Goal: Task Accomplishment & Management: Use online tool/utility

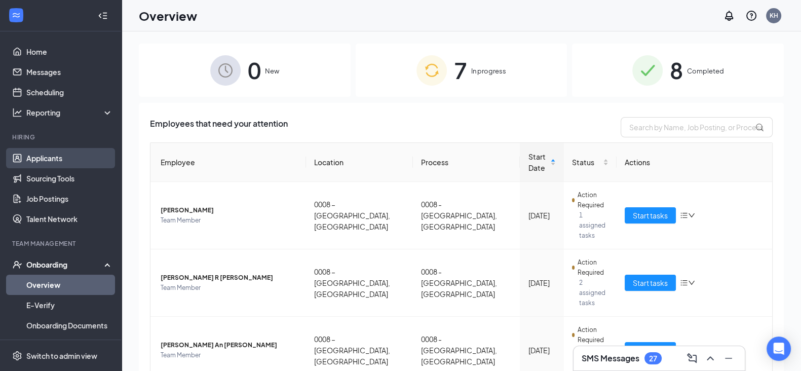
click at [52, 163] on link "Applicants" at bounding box center [69, 158] width 87 height 20
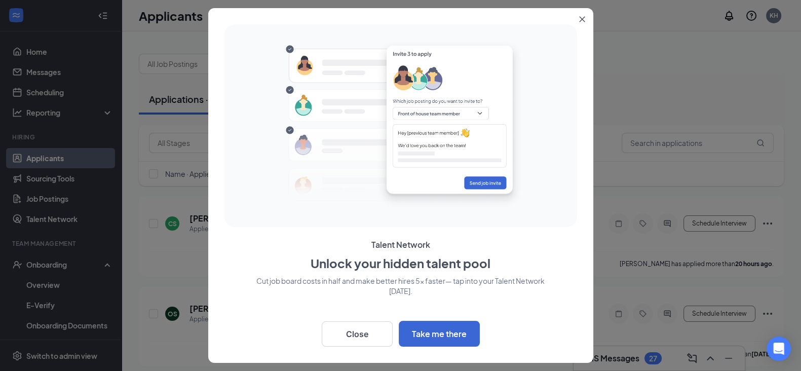
click at [577, 14] on button "Close" at bounding box center [584, 17] width 18 height 18
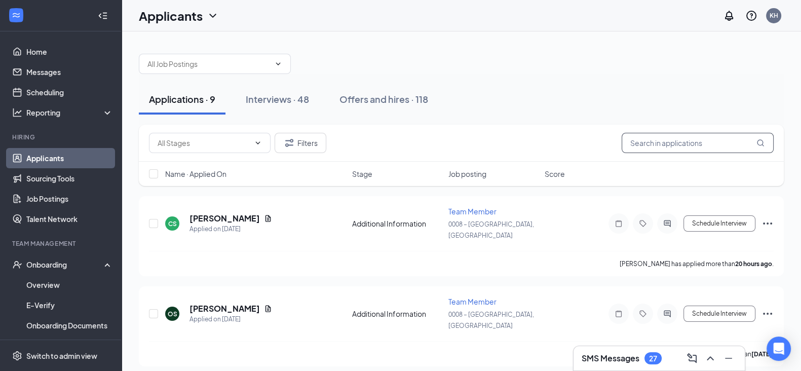
click at [638, 140] on input "text" at bounding box center [697, 143] width 152 height 20
type input "[PERSON_NAME]"
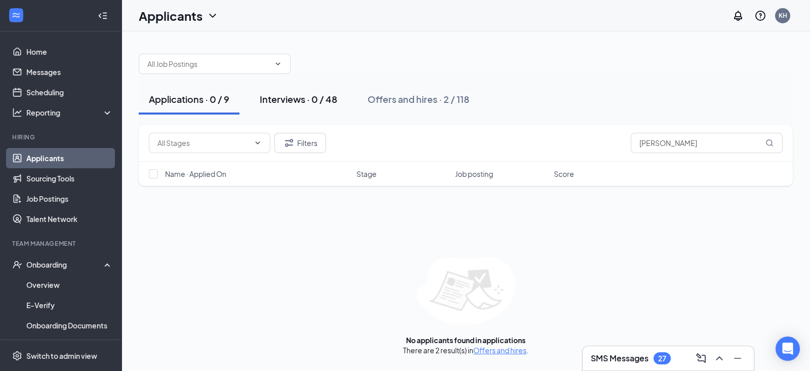
click at [286, 90] on button "Interviews · 0 / 48" at bounding box center [299, 99] width 98 height 30
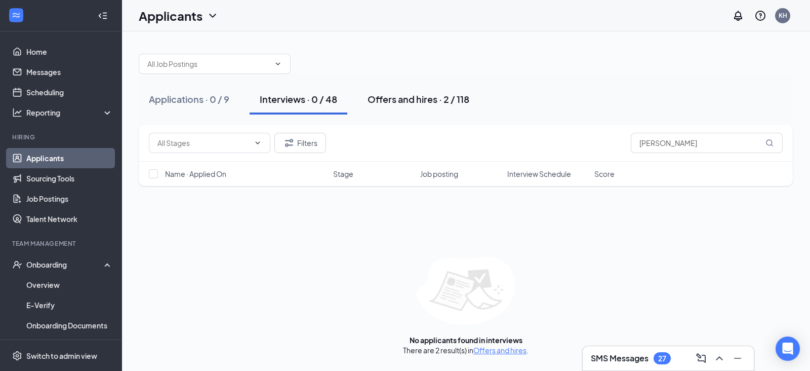
click at [424, 88] on button "Offers and hires · 2 / 118" at bounding box center [419, 99] width 122 height 30
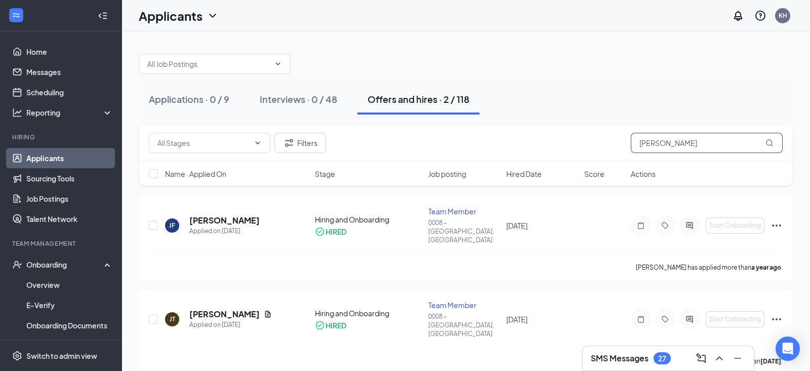
drag, startPoint x: 672, startPoint y: 140, endPoint x: 574, endPoint y: 181, distance: 106.7
click at [574, 181] on div "Filters [PERSON_NAME] Name · Applied On Stage Job posting Hired Date Score Acti…" at bounding box center [466, 155] width 654 height 61
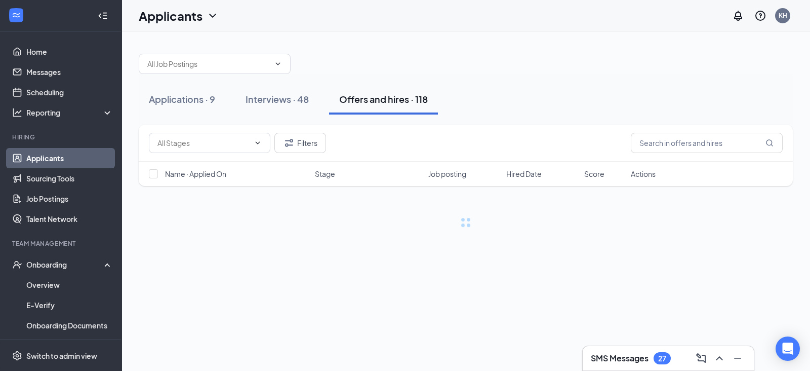
click at [534, 65] on div at bounding box center [466, 59] width 654 height 30
